Goal: Information Seeking & Learning: Learn about a topic

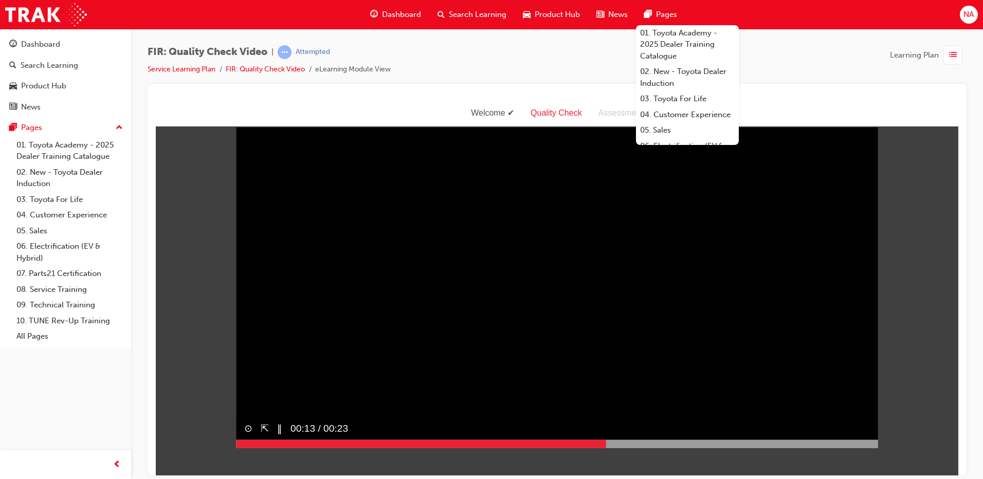
click at [626, 303] on video "Sorry, your browser does not support embedded videos. Download Instead" at bounding box center [557, 287] width 642 height 321
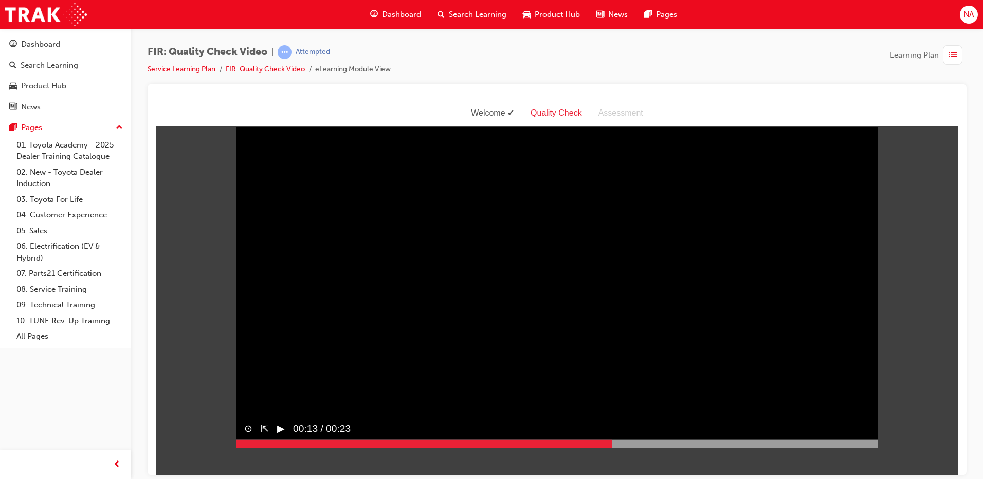
click at [589, 341] on video "Sorry, your browser does not support embedded videos. Download Instead" at bounding box center [557, 287] width 642 height 321
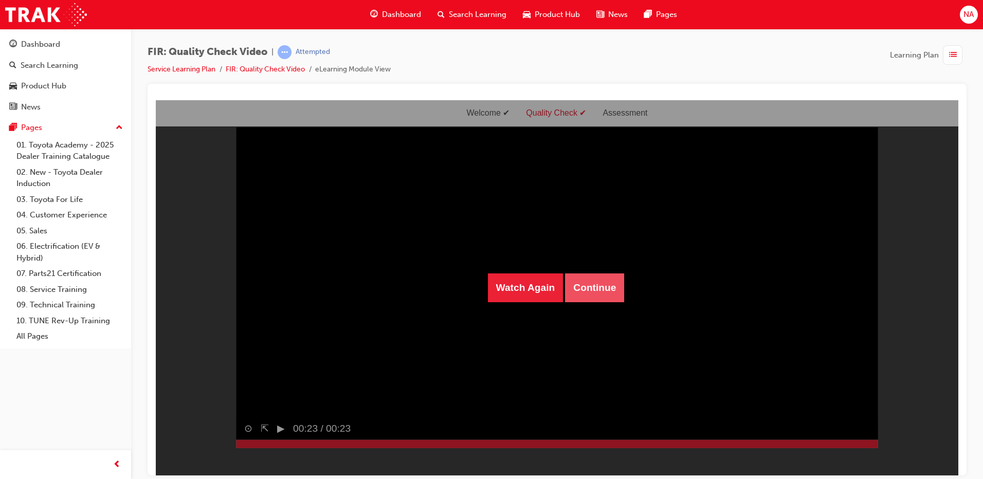
click at [587, 292] on button "Continue" at bounding box center [594, 287] width 59 height 29
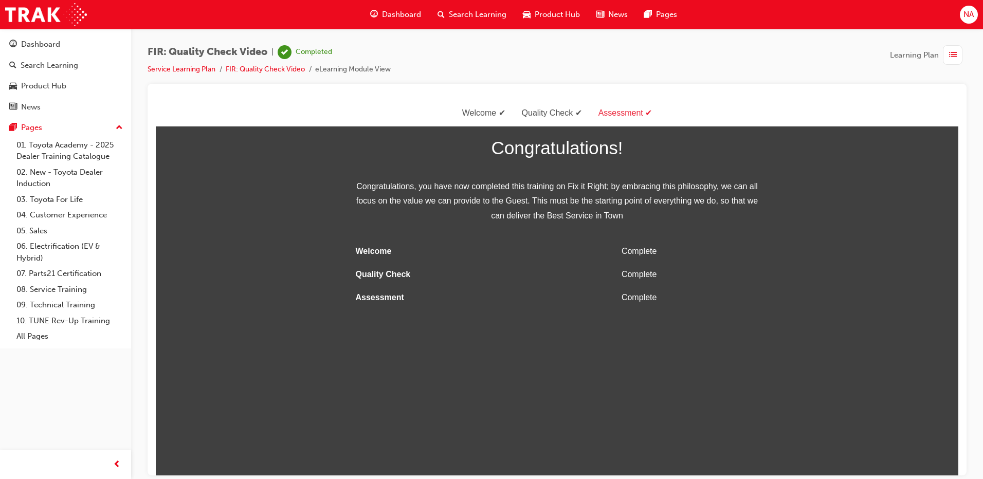
click at [673, 309] on html "Welcome Quality Check Assessment Congratulations! Congratulations, you have now…" at bounding box center [557, 287] width 802 height 375
click at [380, 13] on div "Dashboard" at bounding box center [395, 14] width 67 height 21
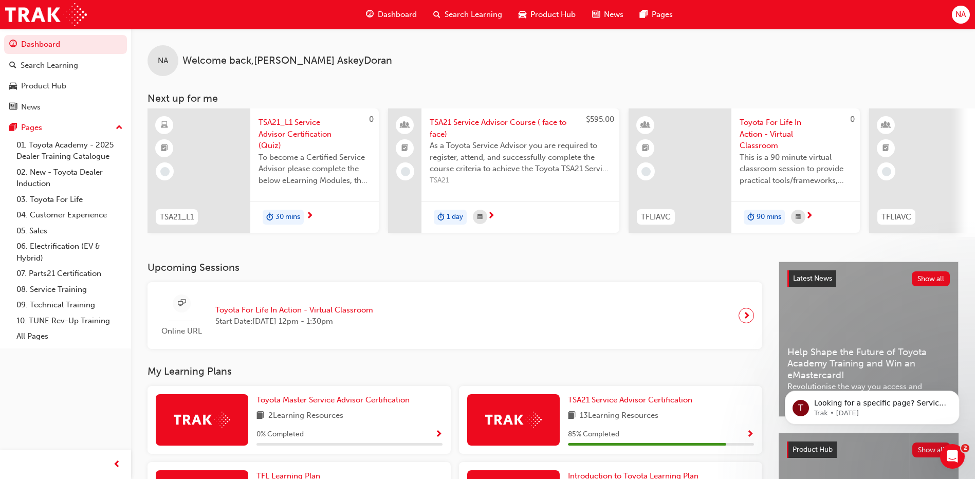
scroll to position [181, 0]
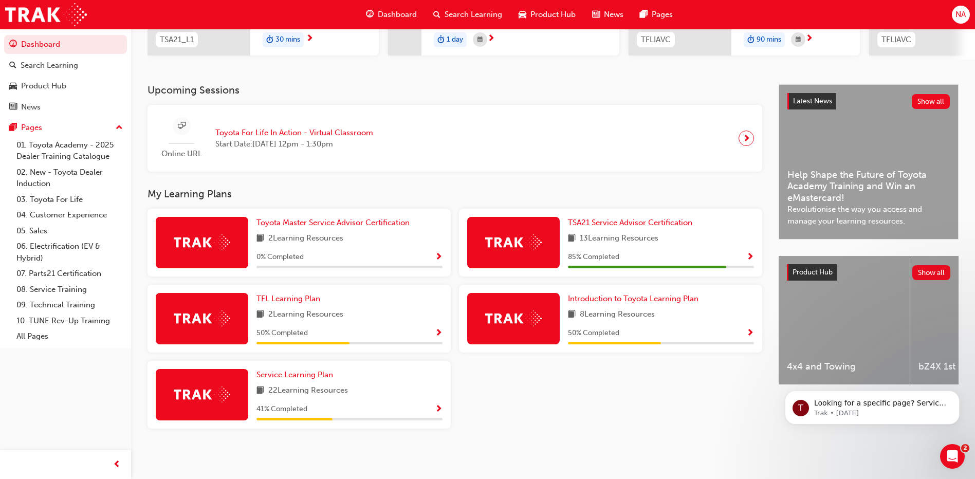
click at [389, 391] on div "22 Learning Resources" at bounding box center [349, 390] width 186 height 13
click at [312, 378] on span "Service Learning Plan" at bounding box center [294, 374] width 77 height 9
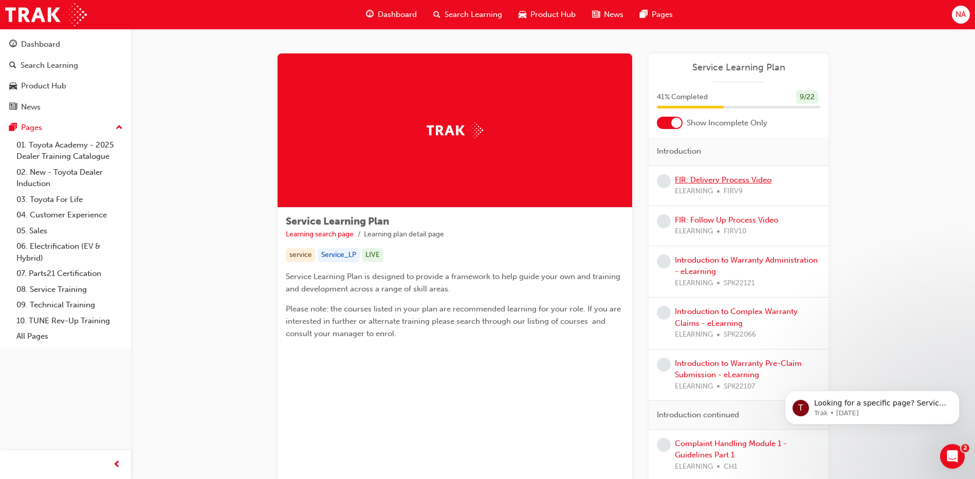
click at [714, 179] on link "FIR: Delivery Process Video" at bounding box center [723, 179] width 97 height 9
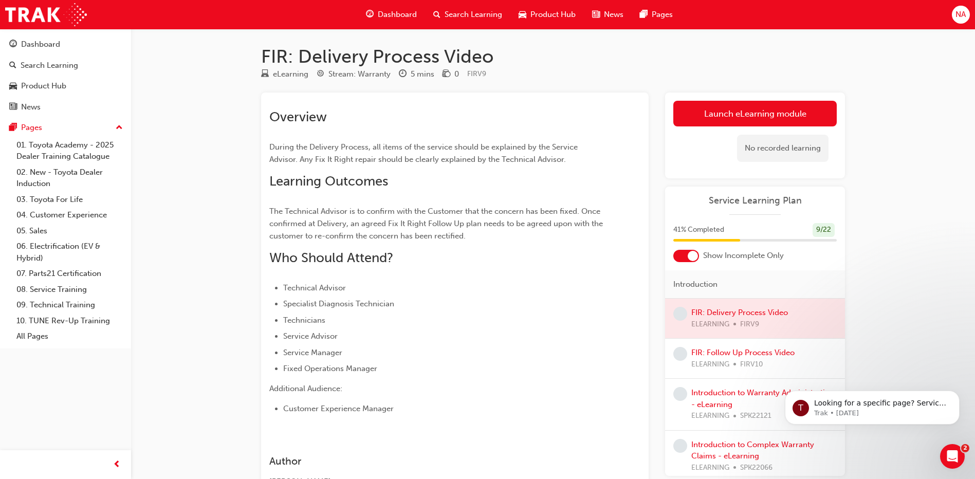
click at [742, 311] on div at bounding box center [755, 319] width 180 height 40
click at [742, 312] on div at bounding box center [755, 319] width 180 height 40
click at [741, 312] on div at bounding box center [755, 319] width 180 height 40
click at [721, 119] on link "Launch eLearning module" at bounding box center [754, 114] width 163 height 26
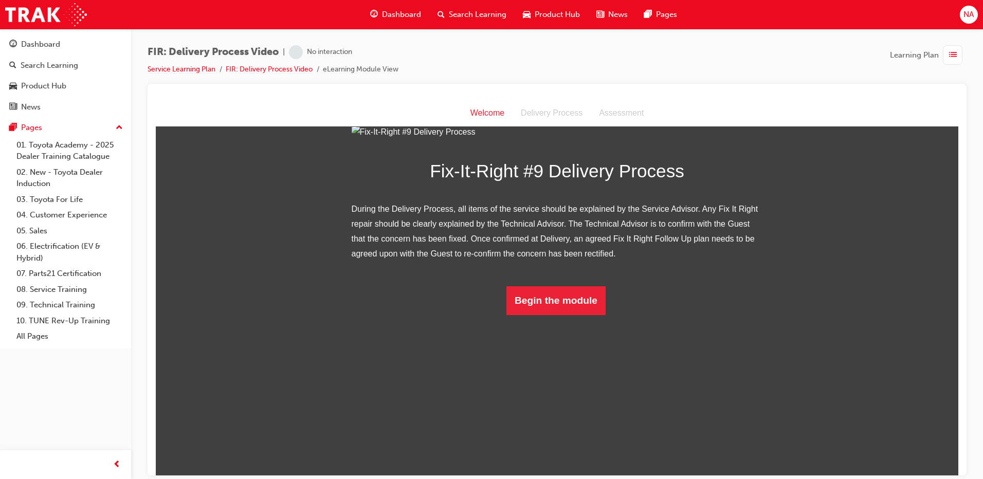
scroll to position [57, 0]
click at [581, 315] on button "Begin the module" at bounding box center [555, 300] width 99 height 29
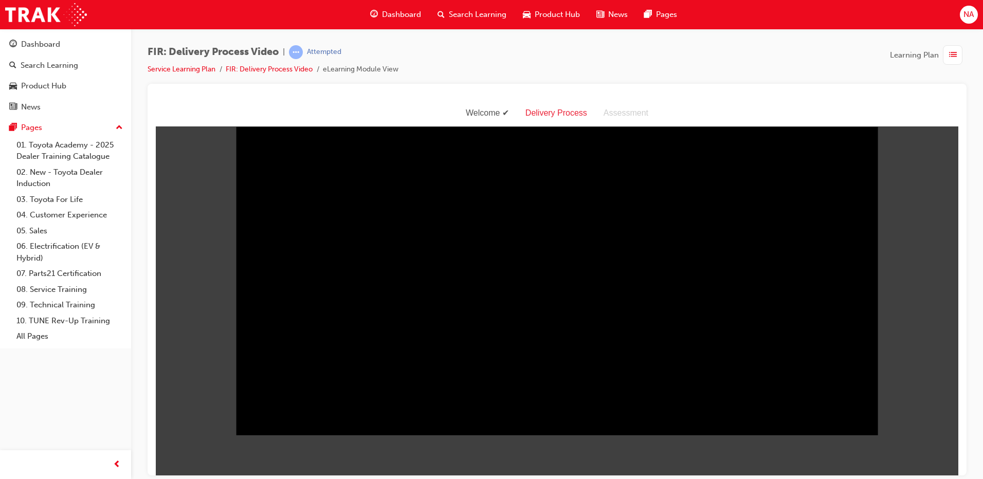
scroll to position [0, 0]
